Goal: Task Accomplishment & Management: Complete application form

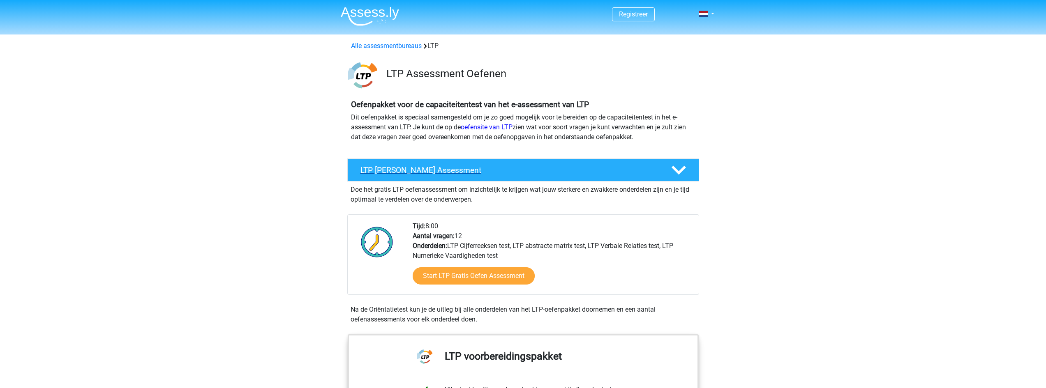
click at [531, 175] on div "LTP Gratis Oefen Assessment" at bounding box center [523, 170] width 352 height 23
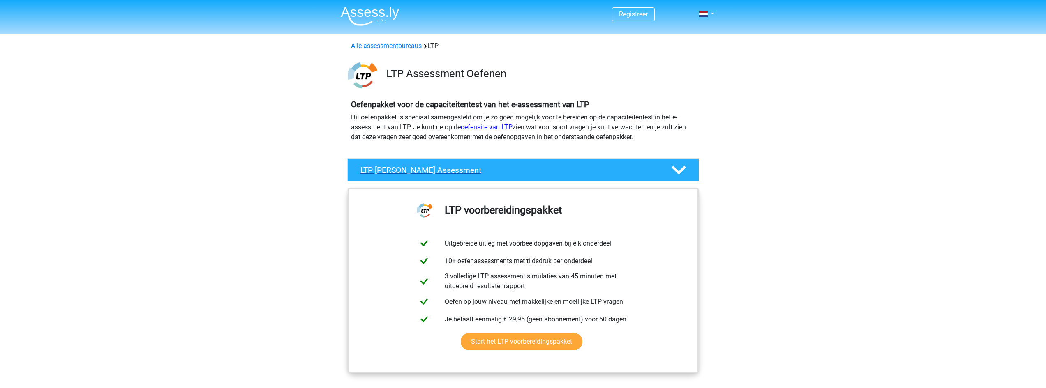
click at [531, 175] on div "LTP Gratis Oefen Assessment" at bounding box center [523, 170] width 352 height 23
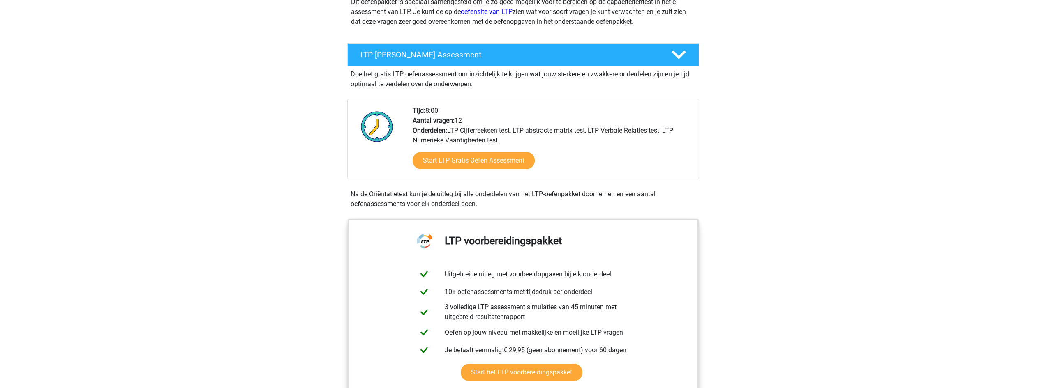
scroll to position [123, 0]
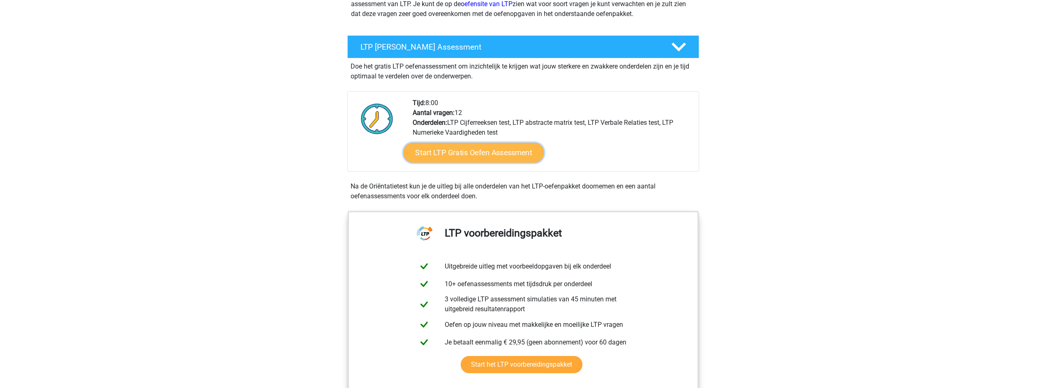
click at [523, 154] on link "Start LTP Gratis Oefen Assessment" at bounding box center [473, 153] width 141 height 20
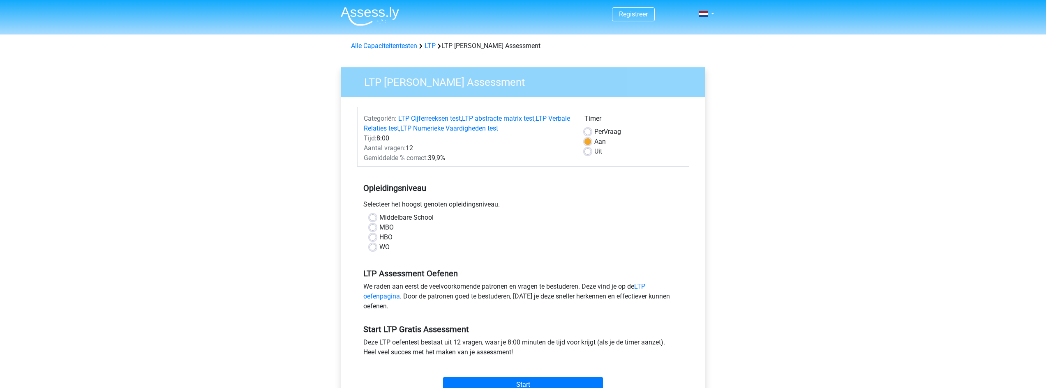
click at [376, 249] on div "WO" at bounding box center [522, 247] width 307 height 10
click at [379, 249] on label "WO" at bounding box center [384, 247] width 10 height 10
click at [373, 249] on input "WO" at bounding box center [372, 246] width 7 height 8
radio input "true"
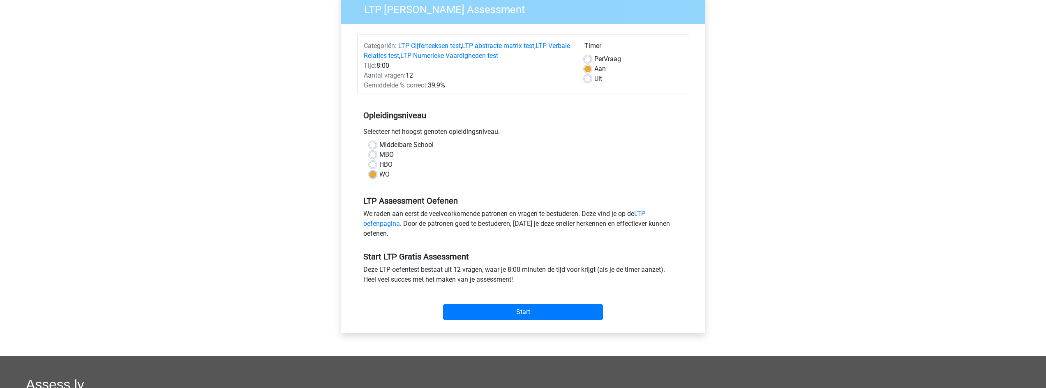
scroll to position [82, 0]
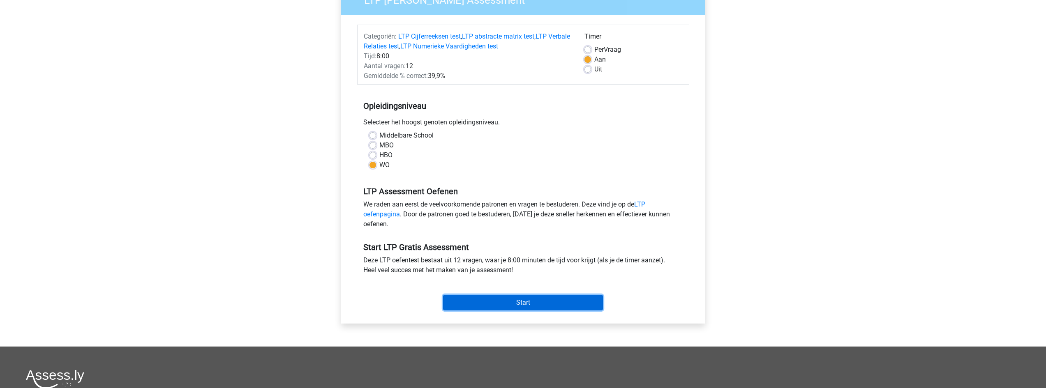
click at [532, 301] on input "Start" at bounding box center [523, 303] width 160 height 16
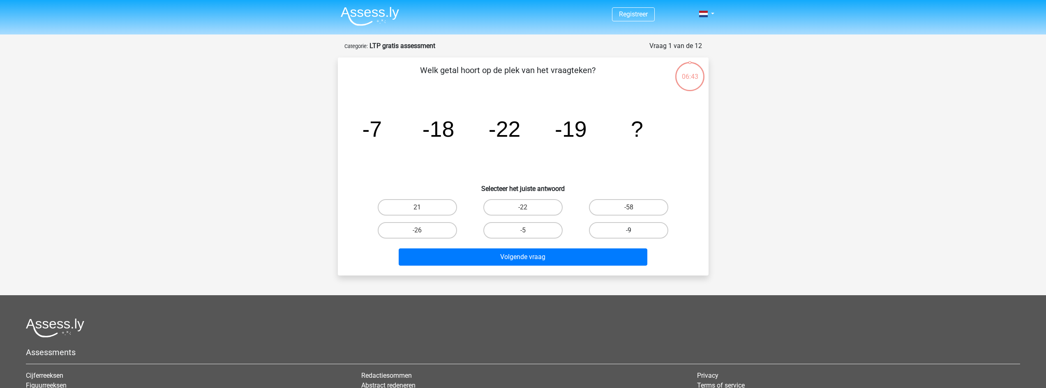
click at [645, 230] on label "-9" at bounding box center [628, 230] width 79 height 16
click at [634, 230] on input "-9" at bounding box center [631, 232] width 5 height 5
radio input "true"
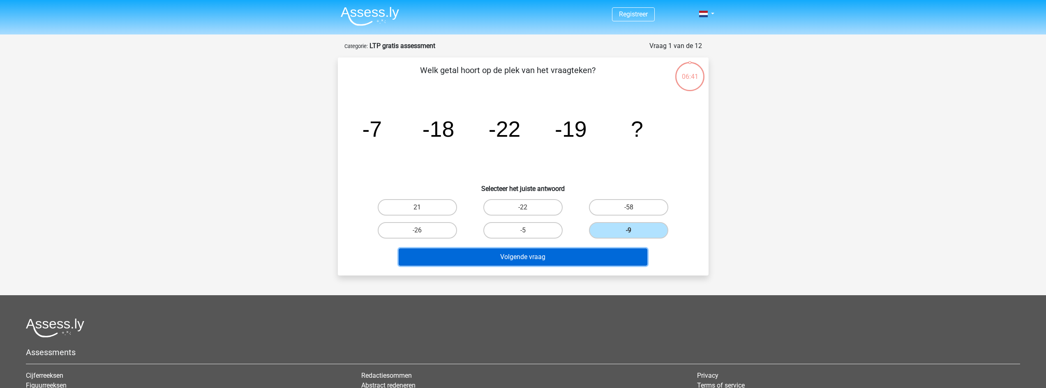
click at [578, 258] on button "Volgende vraag" at bounding box center [522, 257] width 249 height 17
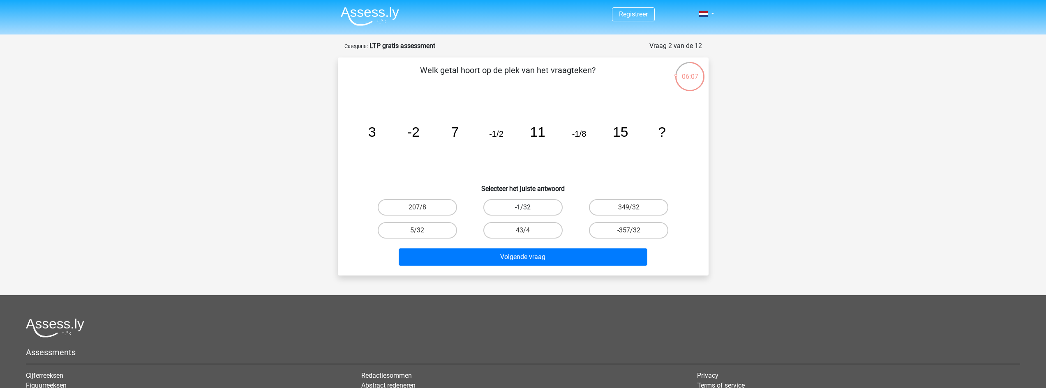
click at [530, 203] on label "-1/32" at bounding box center [522, 207] width 79 height 16
click at [528, 207] on input "-1/32" at bounding box center [525, 209] width 5 height 5
radio input "true"
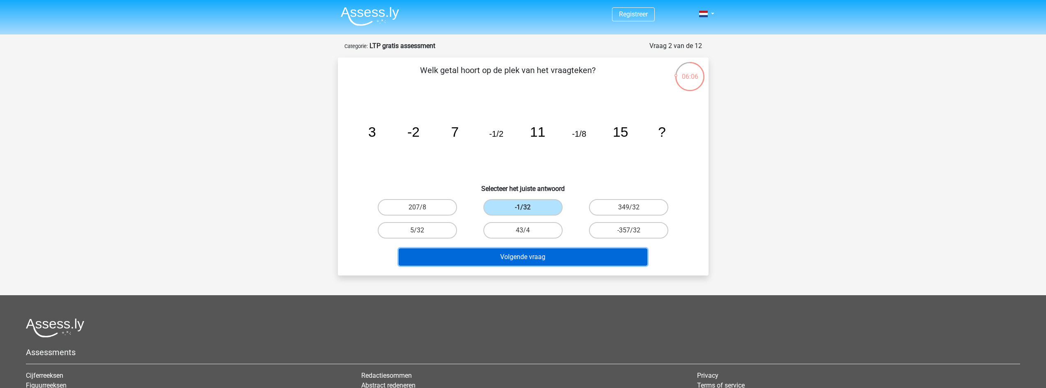
click at [541, 253] on button "Volgende vraag" at bounding box center [522, 257] width 249 height 17
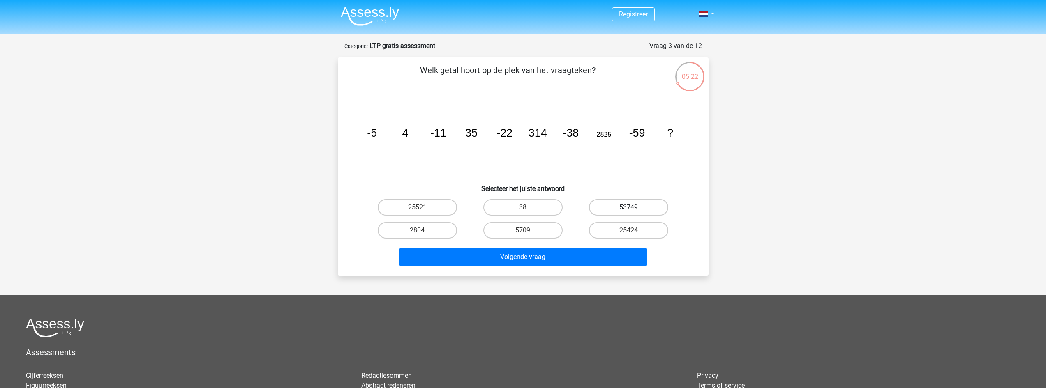
click at [646, 207] on label "53749" at bounding box center [628, 207] width 79 height 16
click at [634, 207] on input "53749" at bounding box center [631, 209] width 5 height 5
radio input "true"
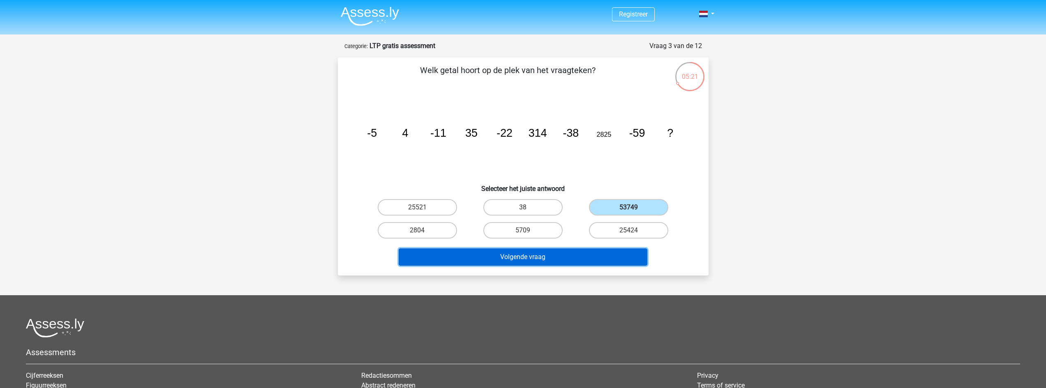
click at [599, 254] on button "Volgende vraag" at bounding box center [522, 257] width 249 height 17
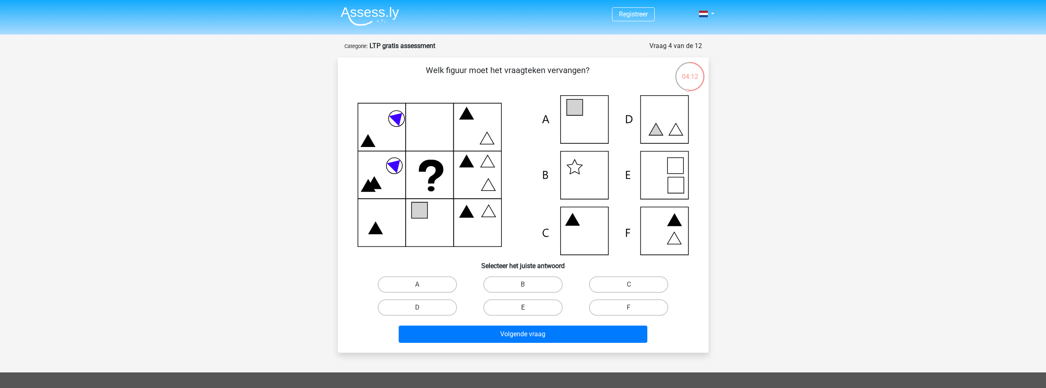
click at [548, 308] on label "E" at bounding box center [522, 307] width 79 height 16
click at [528, 308] on input "E" at bounding box center [525, 310] width 5 height 5
radio input "true"
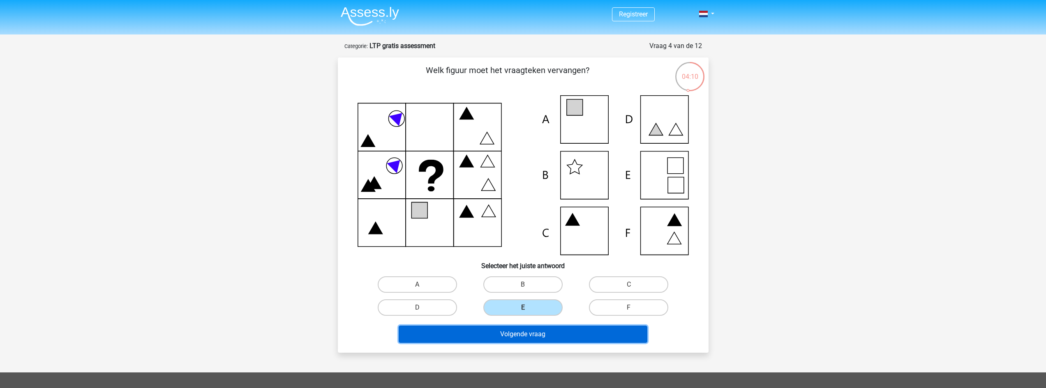
click at [555, 335] on button "Volgende vraag" at bounding box center [522, 334] width 249 height 17
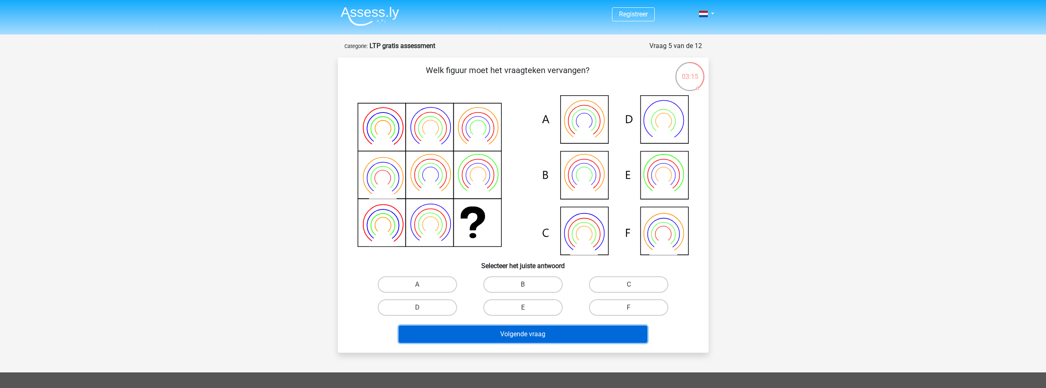
click at [580, 330] on button "Volgende vraag" at bounding box center [522, 334] width 249 height 17
click at [456, 271] on div "Welk figuur moet het vraagteken vervangen?" at bounding box center [523, 205] width 364 height 282
click at [661, 230] on icon at bounding box center [522, 175] width 331 height 160
click at [624, 313] on label "F" at bounding box center [628, 307] width 79 height 16
click at [629, 313] on input "F" at bounding box center [631, 310] width 5 height 5
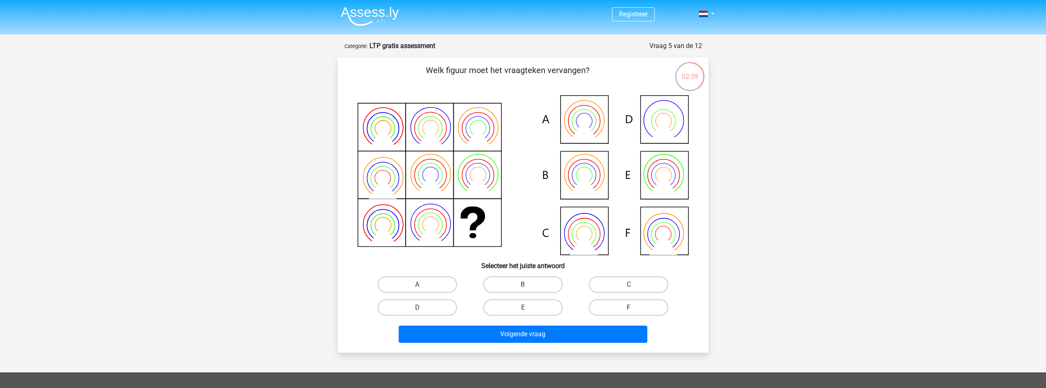
radio input "true"
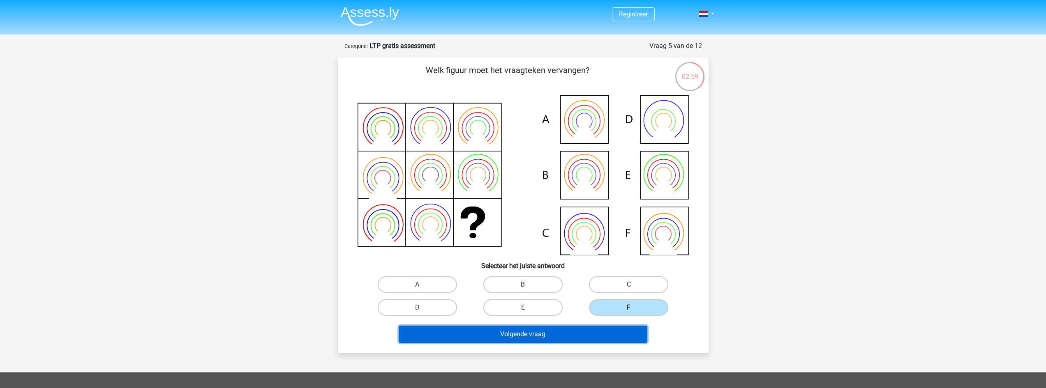
click at [610, 335] on button "Volgende vraag" at bounding box center [522, 334] width 249 height 17
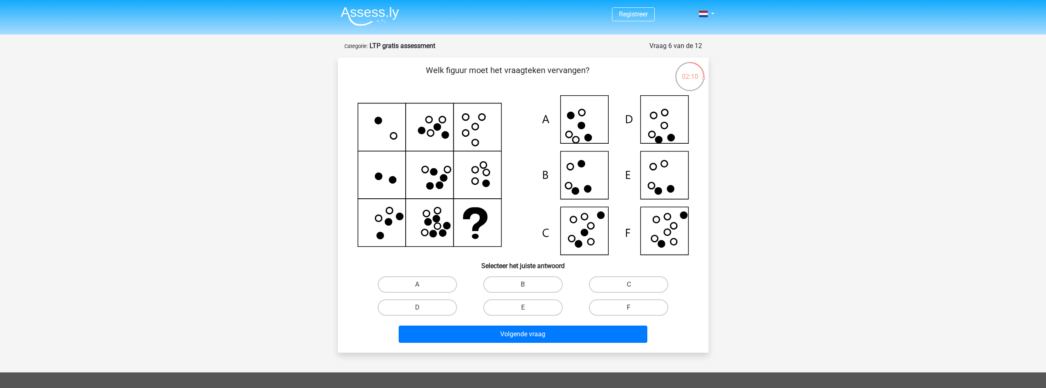
click at [648, 307] on label "F" at bounding box center [628, 307] width 79 height 16
click at [634, 308] on input "F" at bounding box center [631, 310] width 5 height 5
radio input "true"
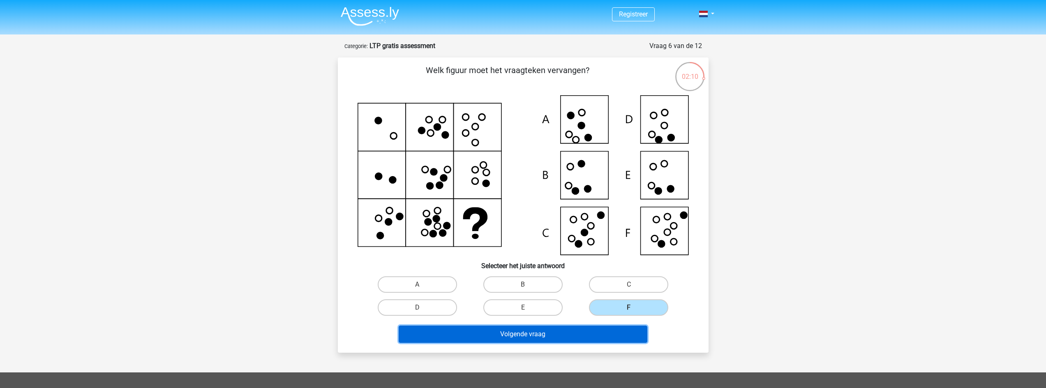
click at [624, 327] on button "Volgende vraag" at bounding box center [522, 334] width 249 height 17
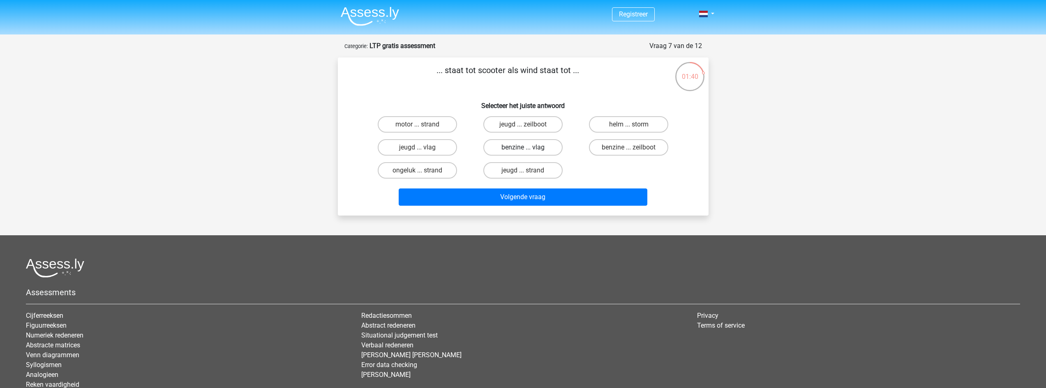
click at [553, 144] on label "benzine ... vlag" at bounding box center [522, 147] width 79 height 16
click at [528, 147] on input "benzine ... vlag" at bounding box center [525, 149] width 5 height 5
radio input "true"
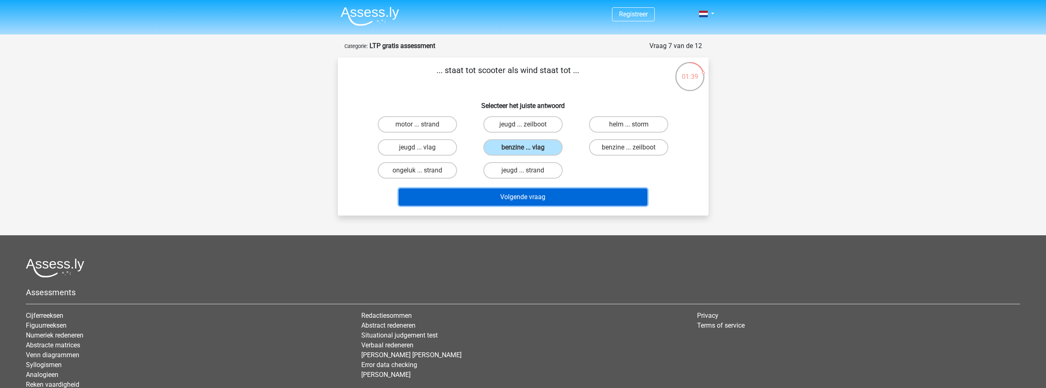
click at [550, 196] on button "Volgende vraag" at bounding box center [522, 197] width 249 height 17
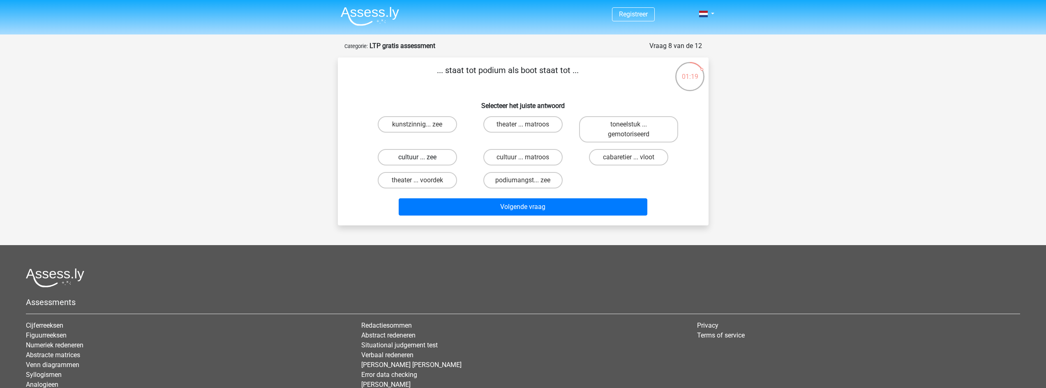
click at [446, 155] on label "cultuur ... zee" at bounding box center [417, 157] width 79 height 16
click at [422, 157] on input "cultuur ... zee" at bounding box center [419, 159] width 5 height 5
radio input "true"
click at [426, 184] on label "theater ... voordek" at bounding box center [417, 180] width 79 height 16
click at [422, 184] on input "theater ... voordek" at bounding box center [419, 182] width 5 height 5
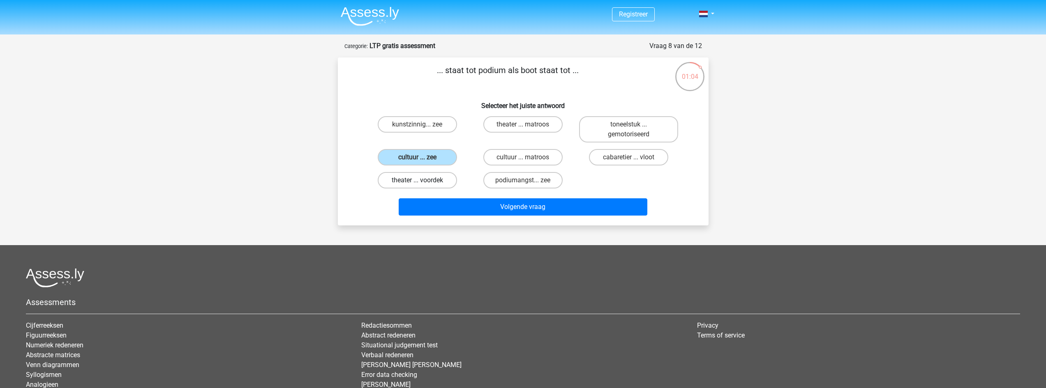
radio input "true"
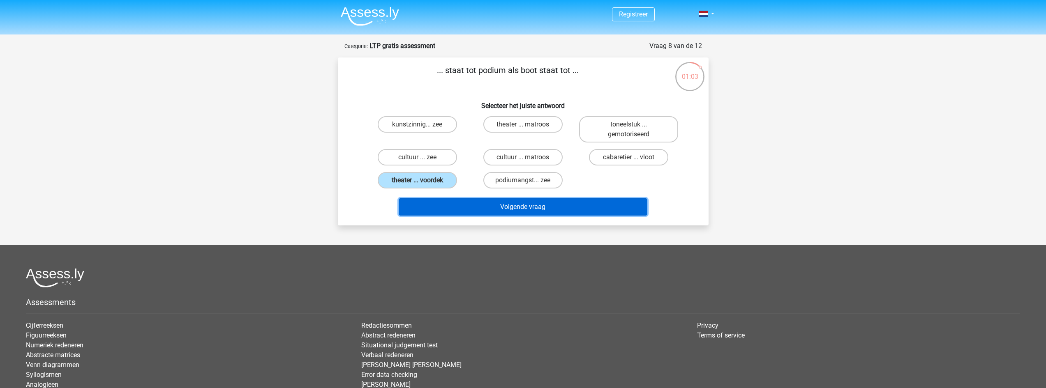
click at [532, 210] on button "Volgende vraag" at bounding box center [522, 206] width 249 height 17
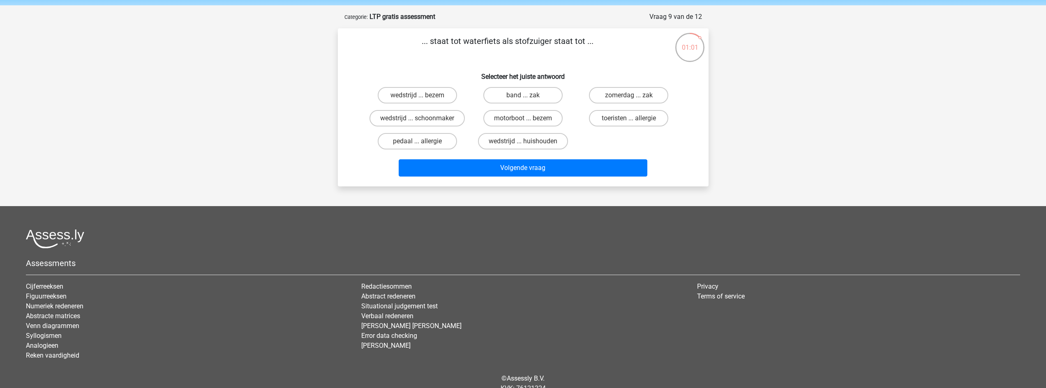
scroll to position [23, 0]
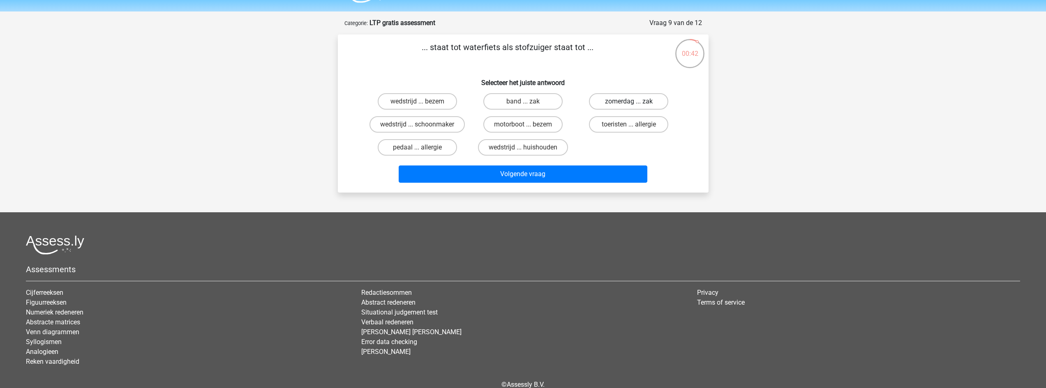
click at [642, 106] on label "zomerdag ... zak" at bounding box center [628, 101] width 79 height 16
click at [634, 106] on input "zomerdag ... zak" at bounding box center [631, 103] width 5 height 5
radio input "true"
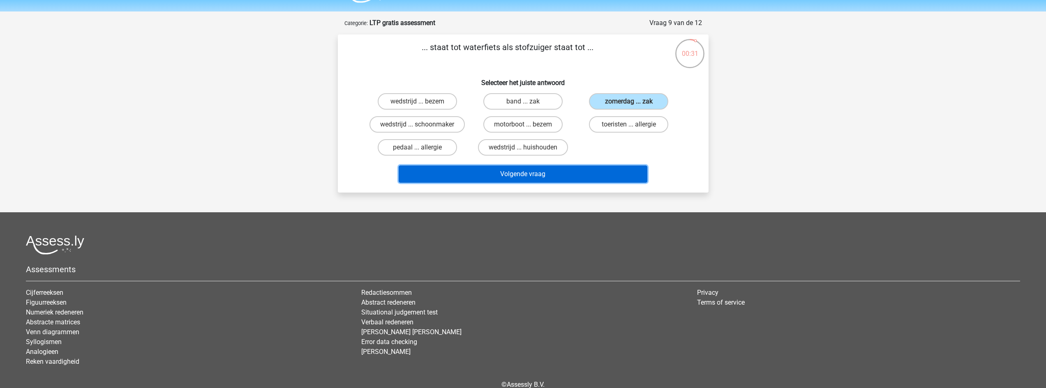
click at [593, 179] on button "Volgende vraag" at bounding box center [522, 174] width 249 height 17
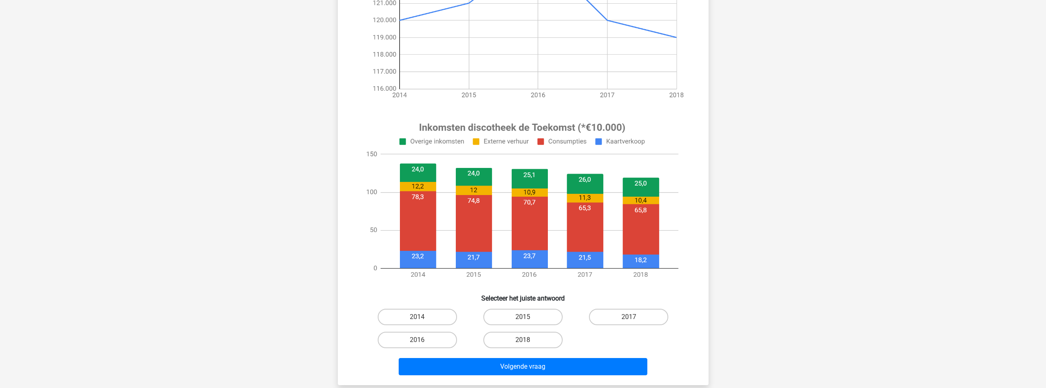
scroll to position [205, 0]
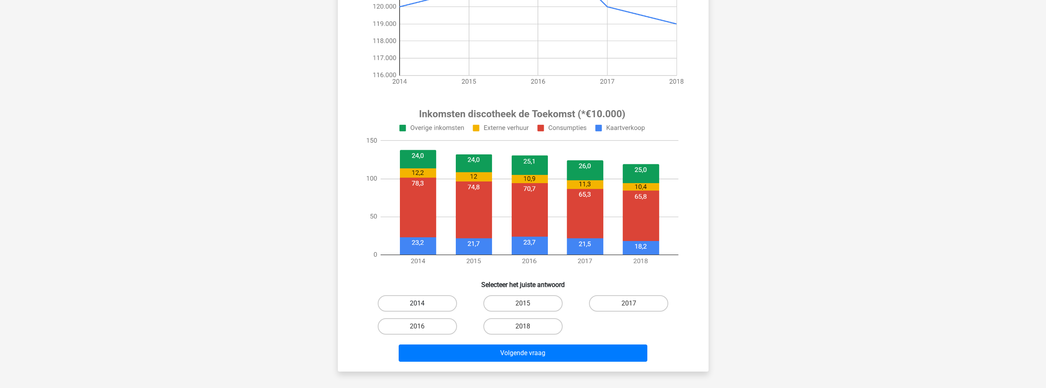
click at [426, 303] on label "2014" at bounding box center [417, 303] width 79 height 16
click at [422, 304] on input "2014" at bounding box center [419, 306] width 5 height 5
radio input "true"
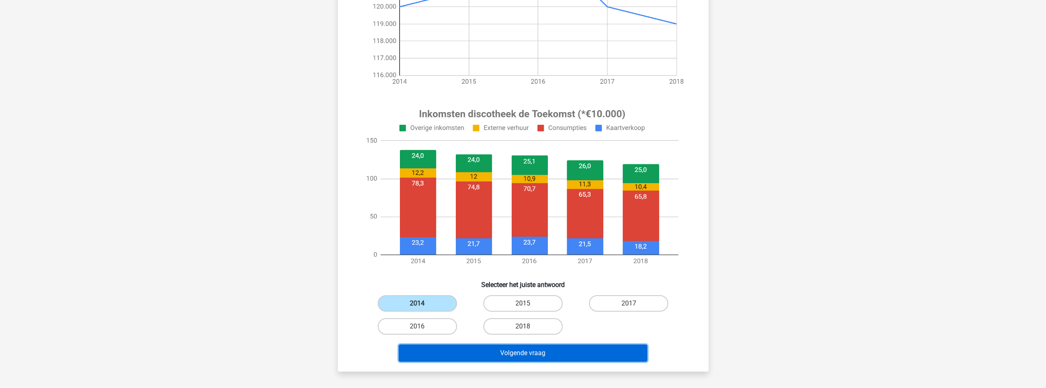
click at [495, 350] on button "Volgende vraag" at bounding box center [522, 353] width 249 height 17
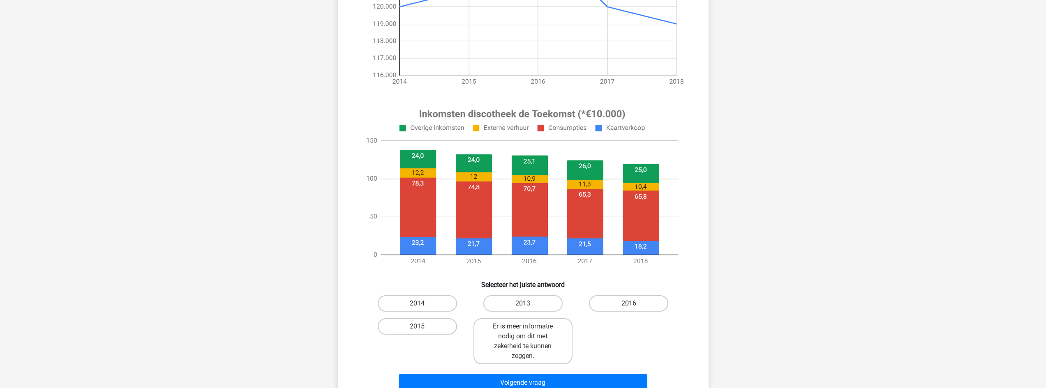
click at [644, 300] on label "2016" at bounding box center [628, 303] width 79 height 16
click at [634, 304] on input "2016" at bounding box center [631, 306] width 5 height 5
radio input "true"
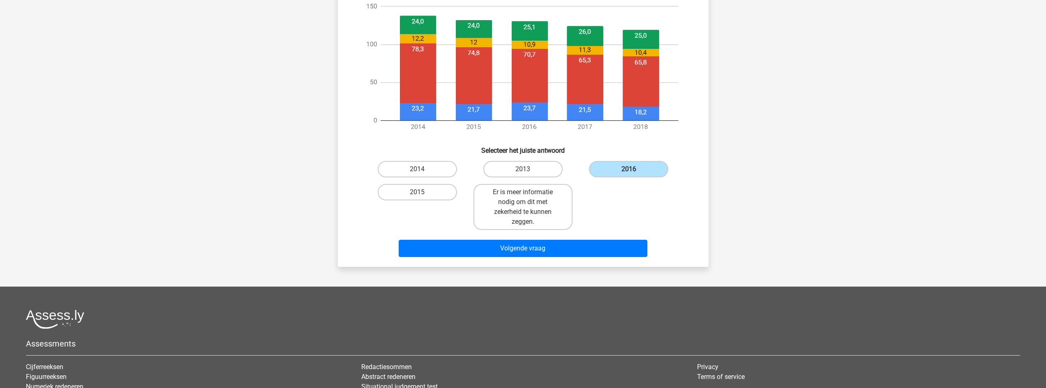
scroll to position [411, 0]
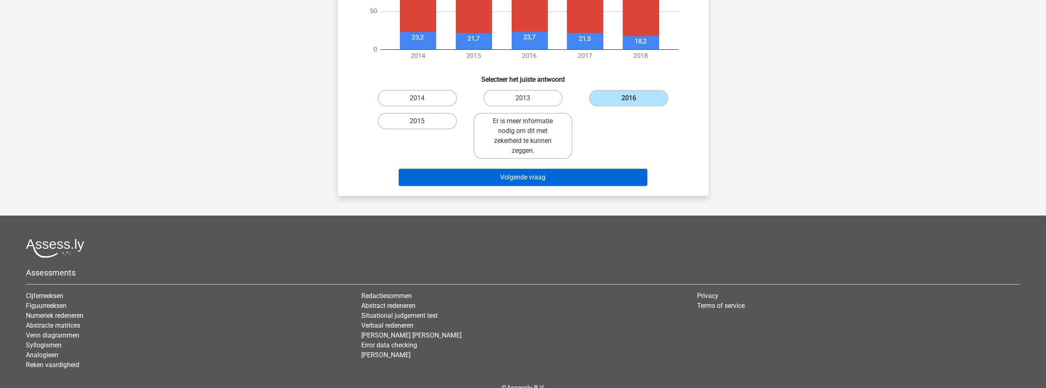
click at [580, 186] on div "Volgende vraag" at bounding box center [522, 179] width 317 height 21
click at [584, 180] on button "Volgende vraag" at bounding box center [522, 177] width 249 height 17
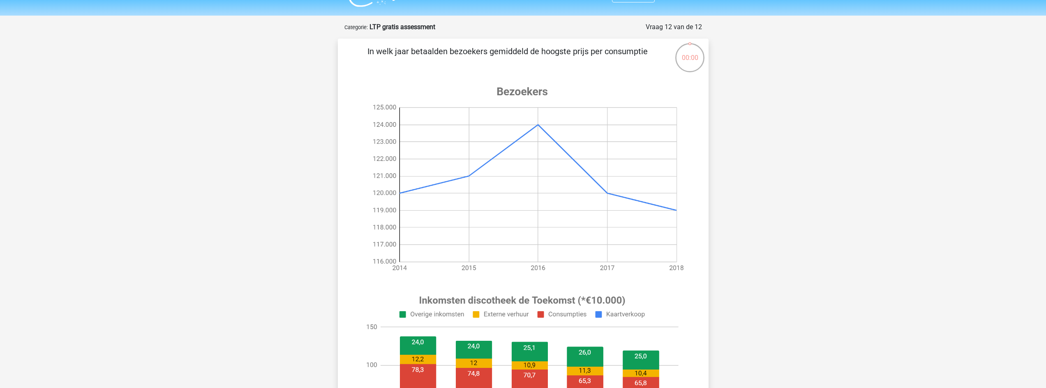
scroll to position [0, 0]
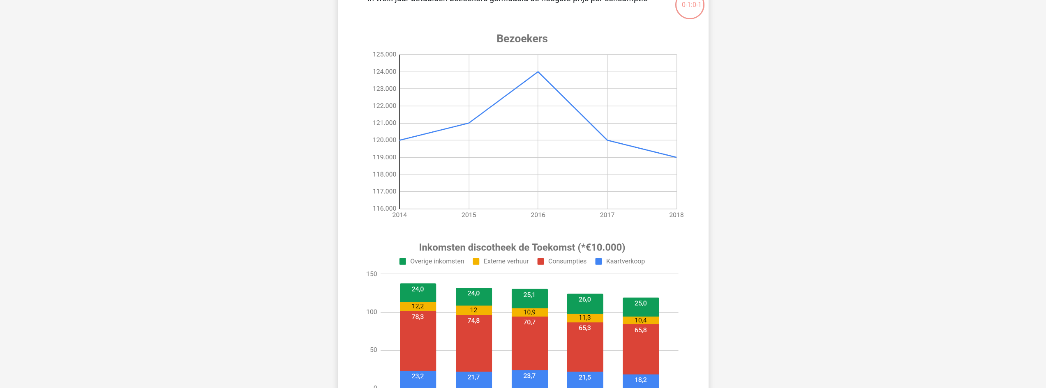
scroll to position [123, 0]
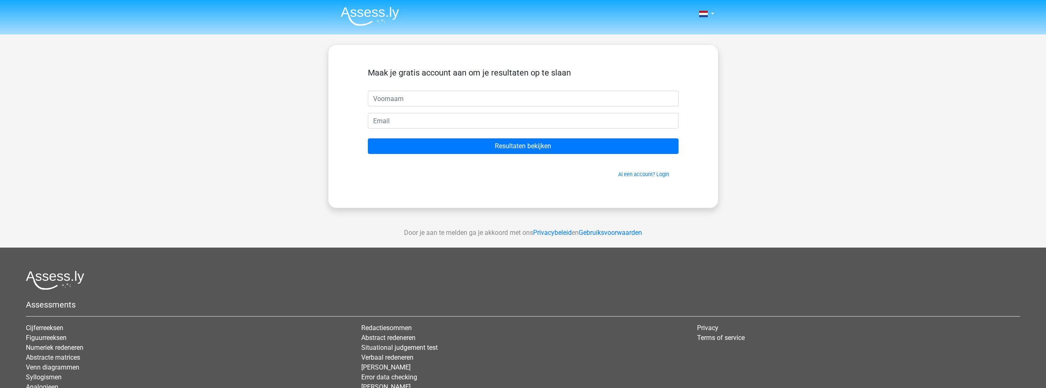
drag, startPoint x: 420, startPoint y: 90, endPoint x: 415, endPoint y: 97, distance: 8.3
click at [419, 90] on div "Maak je gratis account aan om je resultaten op te slaan" at bounding box center [523, 79] width 311 height 23
drag, startPoint x: 415, startPoint y: 97, endPoint x: 408, endPoint y: 101, distance: 7.7
click at [415, 97] on input "text" at bounding box center [523, 99] width 311 height 16
click at [200, 58] on div "Nederlands English" at bounding box center [523, 232] width 1046 height 465
